Goal: Information Seeking & Learning: Check status

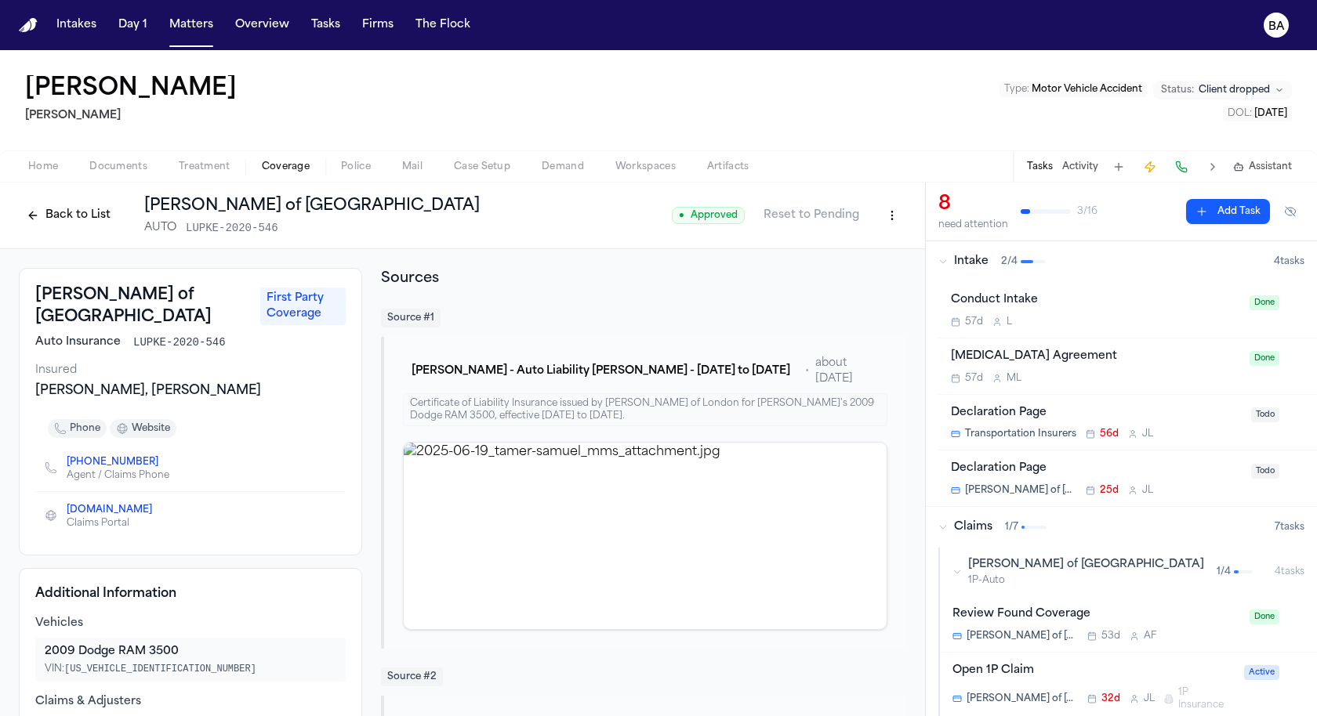
scroll to position [714, 0]
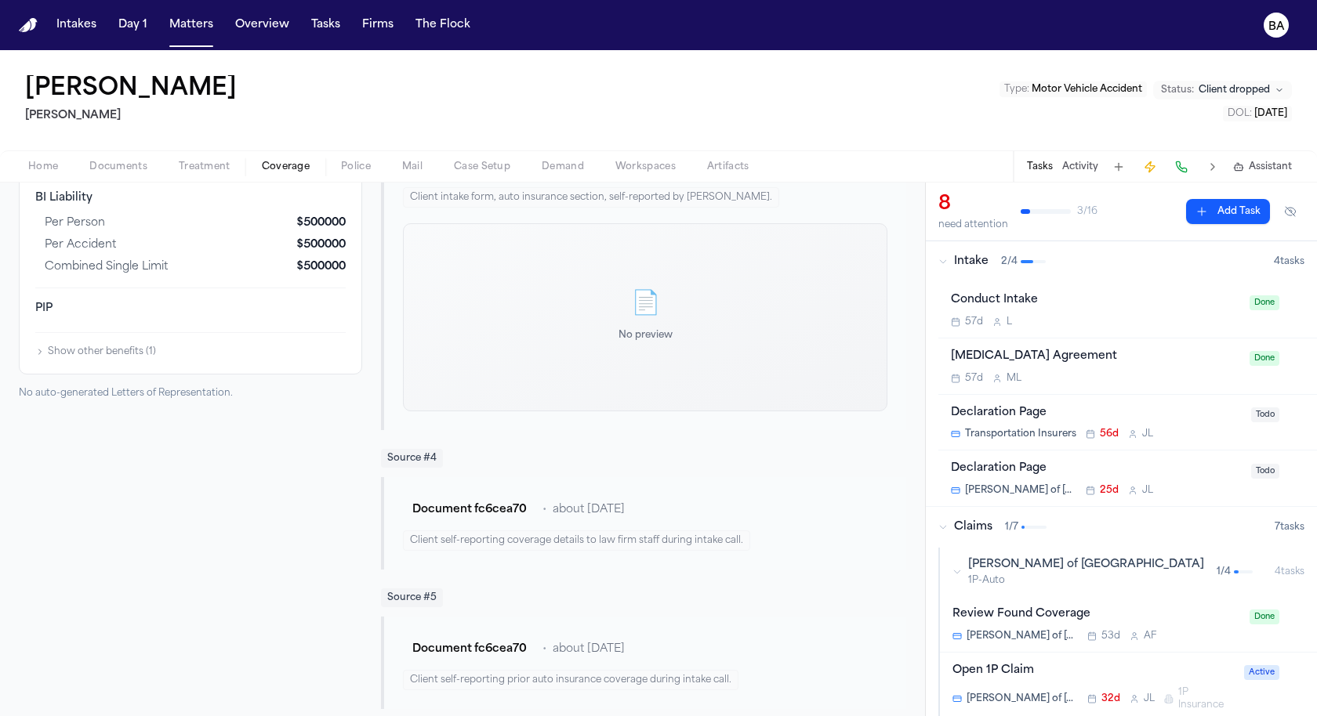
click at [777, 103] on div "Tamer Samuel Hecht Type : Motor Vehicle Accident Status: Client dropped DOL : 2…" at bounding box center [658, 100] width 1317 height 100
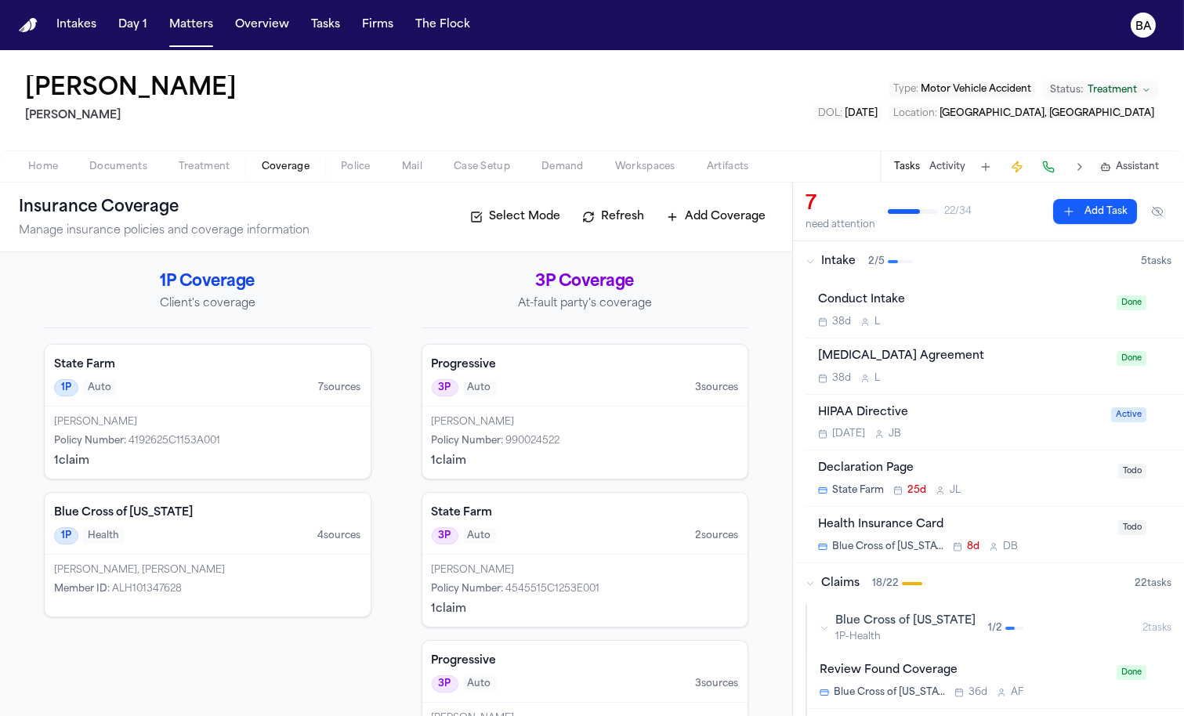
click at [264, 392] on div "1P Auto 7 source s" at bounding box center [207, 387] width 307 height 17
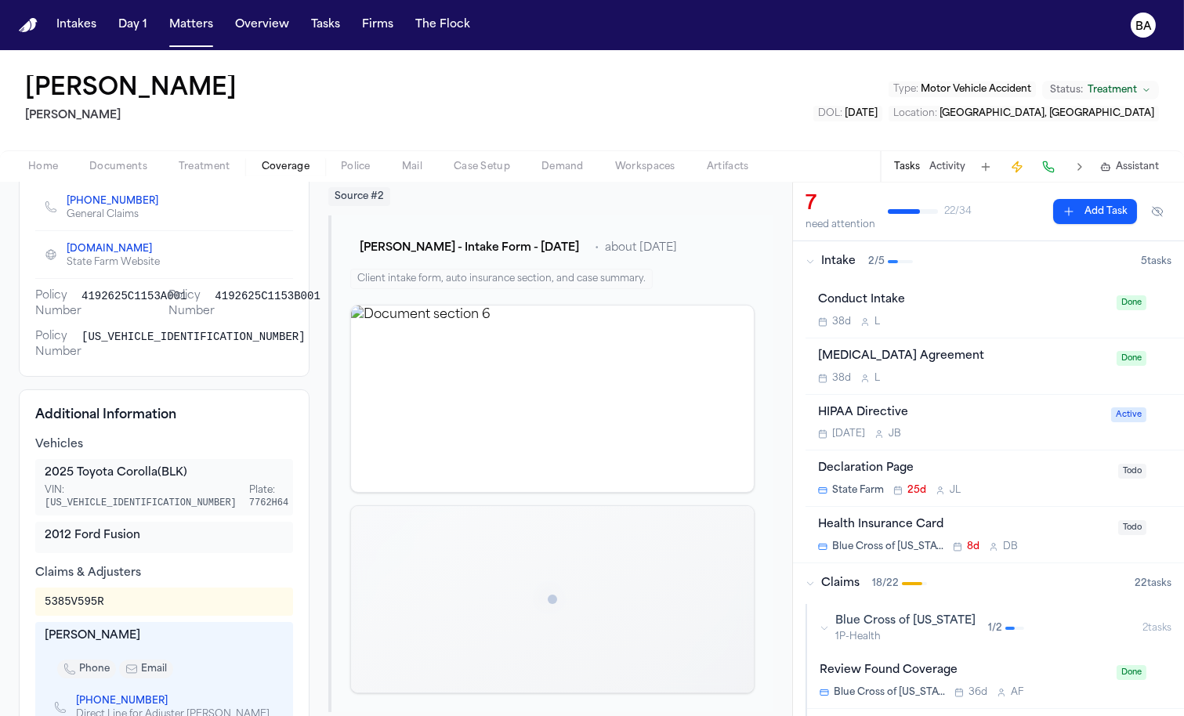
scroll to position [373, 0]
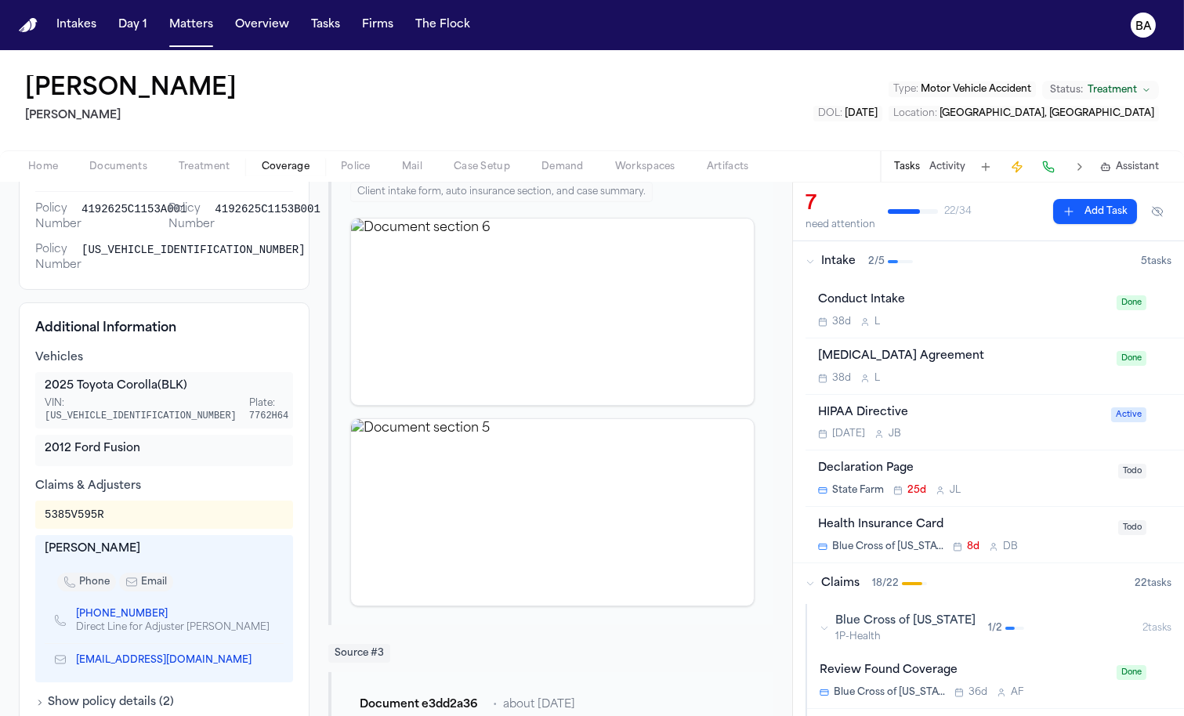
click at [543, 90] on div "[PERSON_NAME] [PERSON_NAME] Type : Motor Vehicle Accident Status: Treatment DOL…" at bounding box center [592, 100] width 1184 height 100
